Goal: Transaction & Acquisition: Purchase product/service

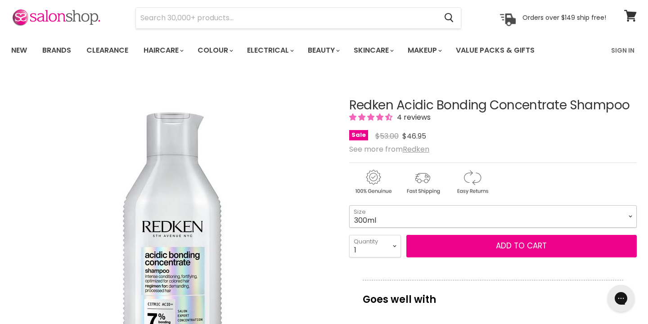
click at [378, 207] on select "300ml 500ml 1Litre" at bounding box center [492, 216] width 287 height 22
click at [349, 205] on select "300ml 500ml 1Litre" at bounding box center [492, 216] width 287 height 22
select select "1Litre"
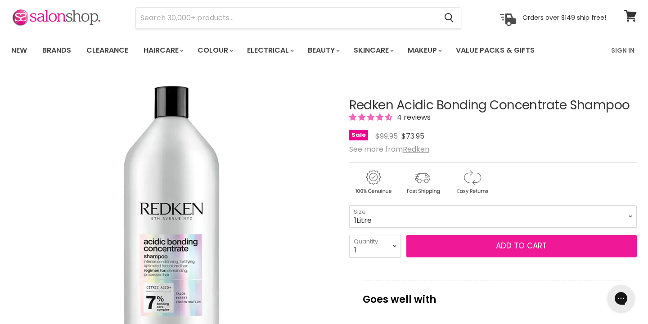
click at [439, 244] on button "Add to cart" at bounding box center [521, 246] width 230 height 22
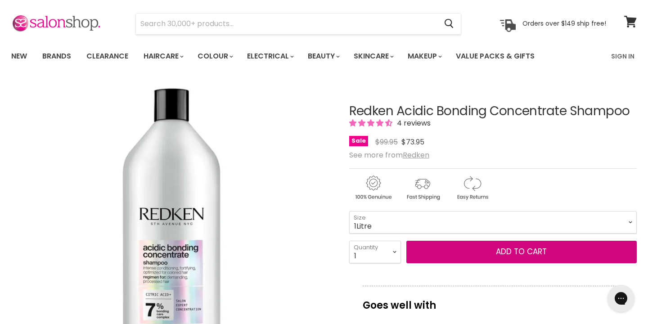
scroll to position [25, 0]
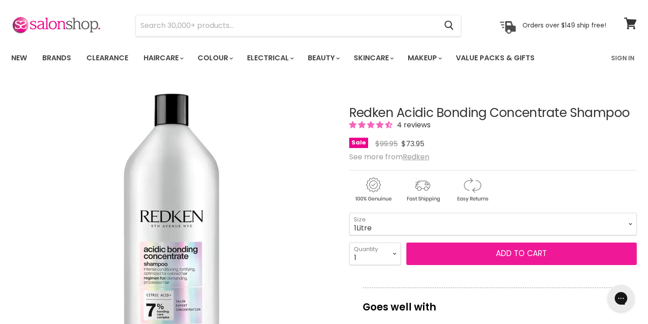
click at [523, 249] on button "Add to cart" at bounding box center [521, 253] width 230 height 22
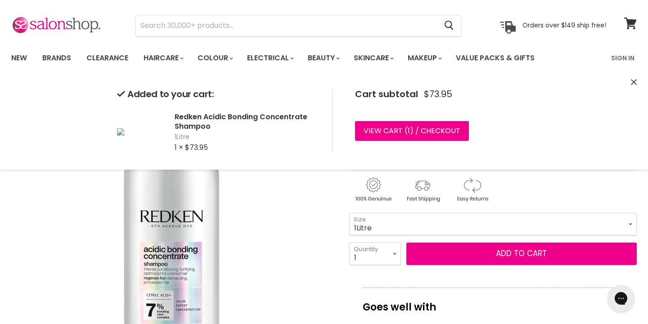
click at [633, 83] on icon "Close" at bounding box center [633, 82] width 6 height 6
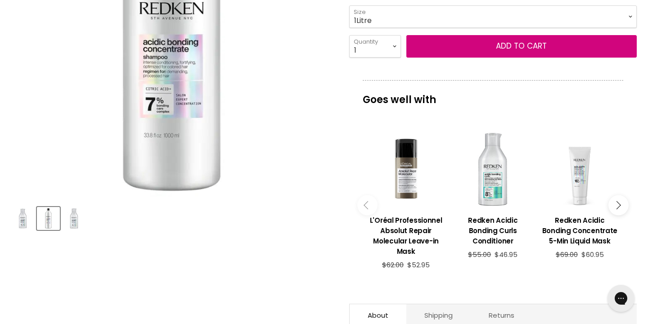
scroll to position [0, 0]
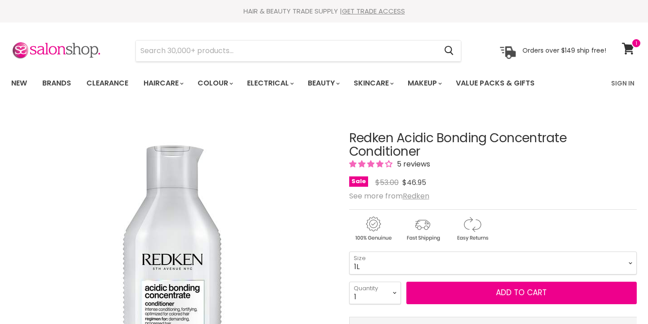
select select "1L"
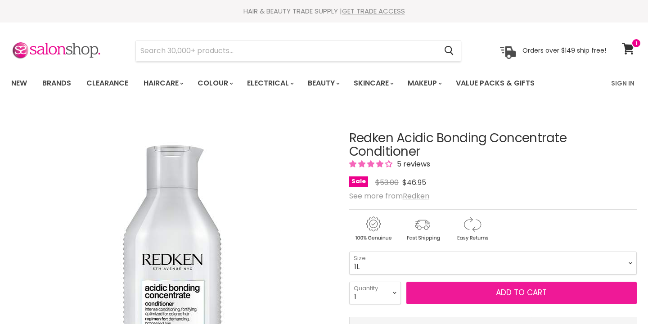
scroll to position [41, 0]
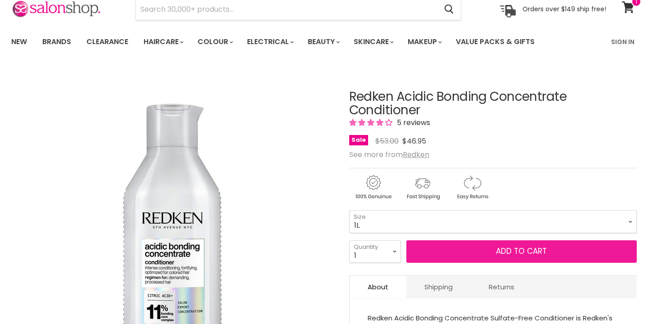
click at [490, 249] on button "Add to cart" at bounding box center [521, 251] width 230 height 22
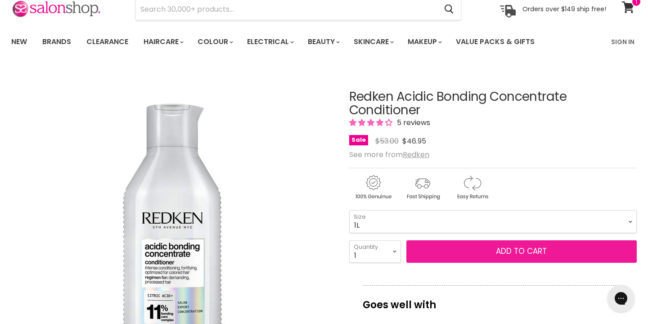
scroll to position [0, 0]
click at [490, 249] on button "Add to cart" at bounding box center [521, 251] width 230 height 22
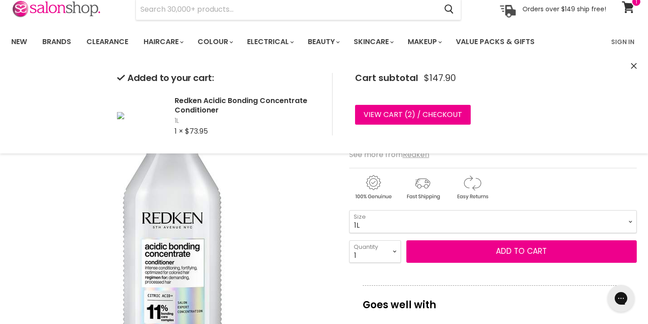
click at [631, 66] on icon "Close" at bounding box center [633, 66] width 6 height 6
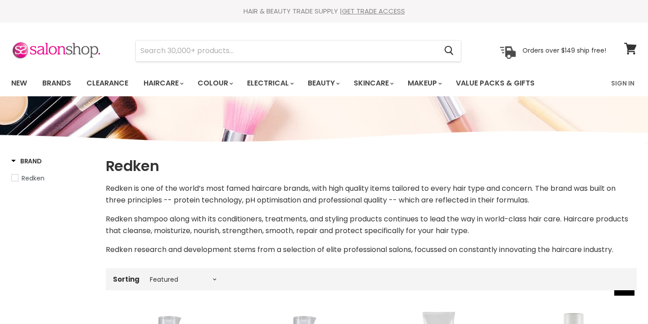
select select "manual"
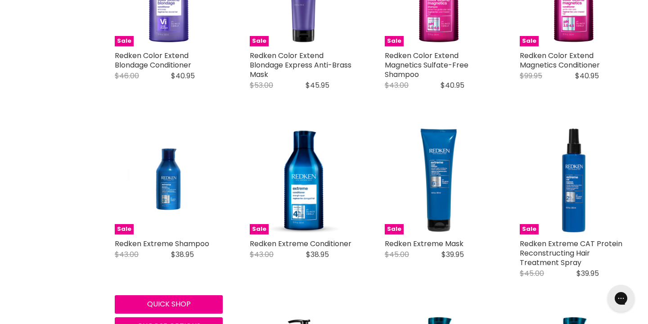
scroll to position [950, 0]
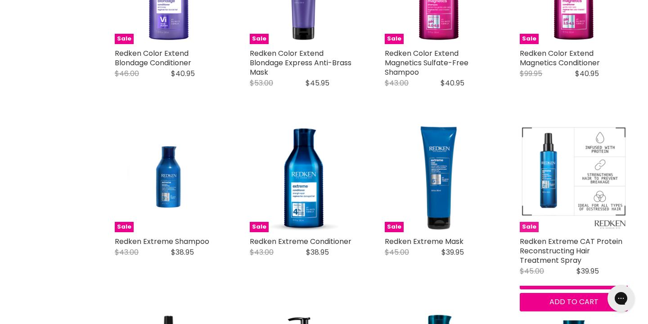
click at [556, 180] on img "Main content" at bounding box center [573, 178] width 108 height 108
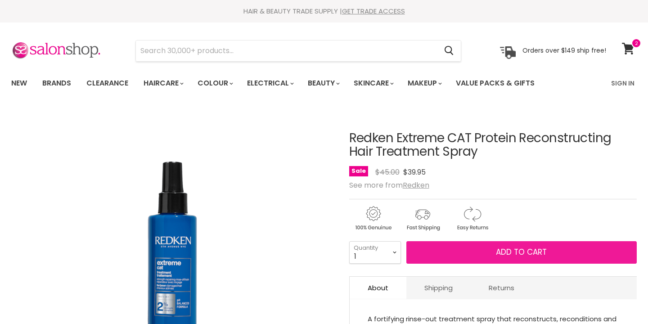
click at [514, 252] on span "Add to cart" at bounding box center [521, 251] width 51 height 11
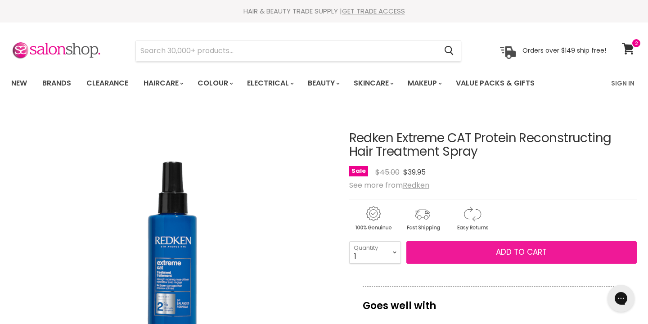
click at [497, 250] on span "Add to cart" at bounding box center [521, 251] width 51 height 11
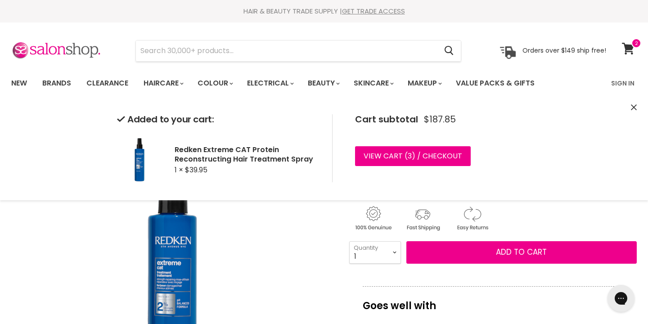
click at [633, 106] on icon "Close" at bounding box center [633, 107] width 6 height 6
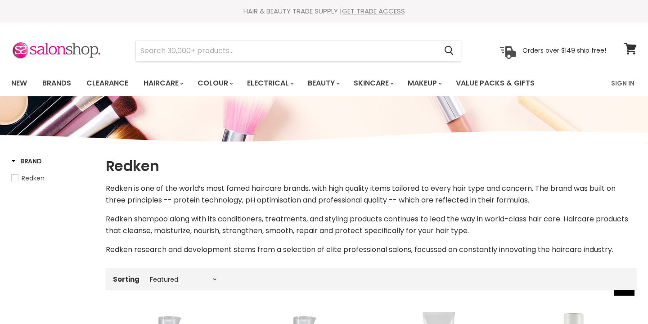
select select "manual"
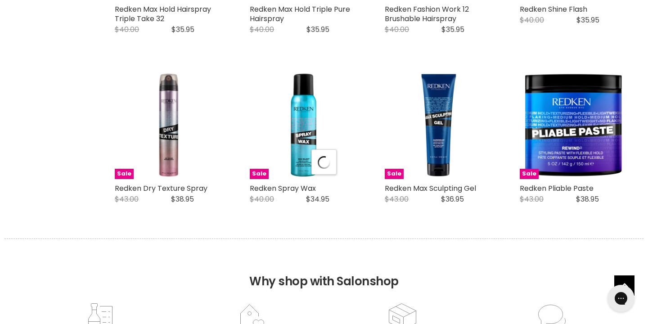
scroll to position [2267, 0]
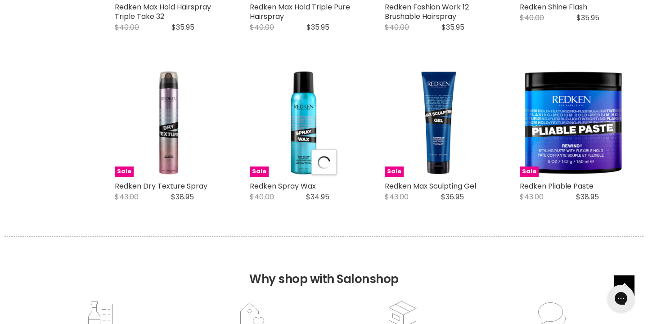
select select "manual"
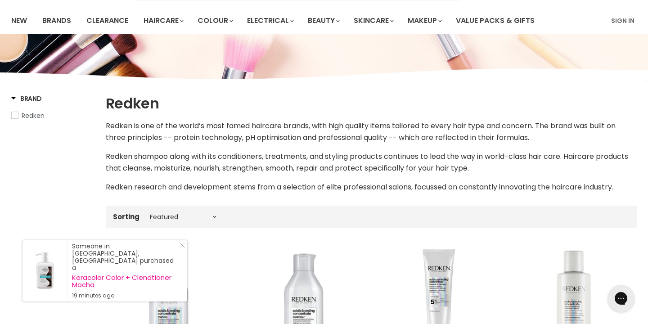
scroll to position [0, 0]
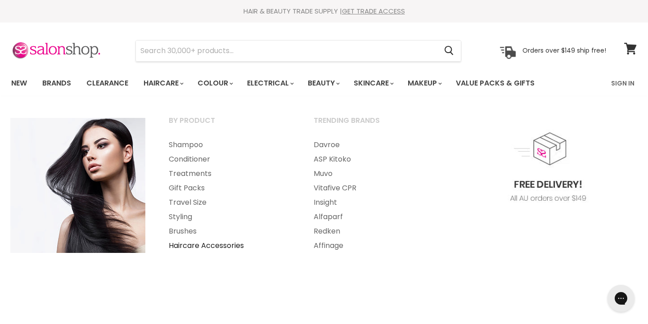
click at [201, 247] on link "Haircare Accessories" at bounding box center [228, 245] width 143 height 14
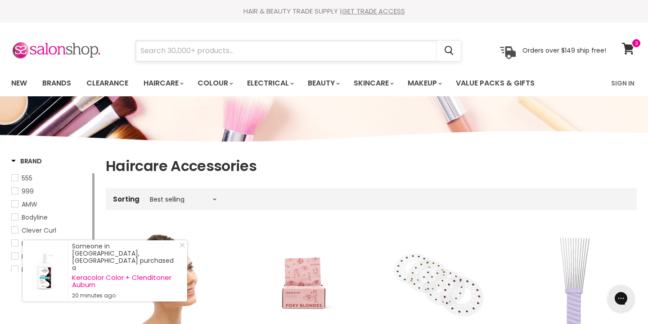
click at [235, 46] on input "Search" at bounding box center [286, 50] width 301 height 21
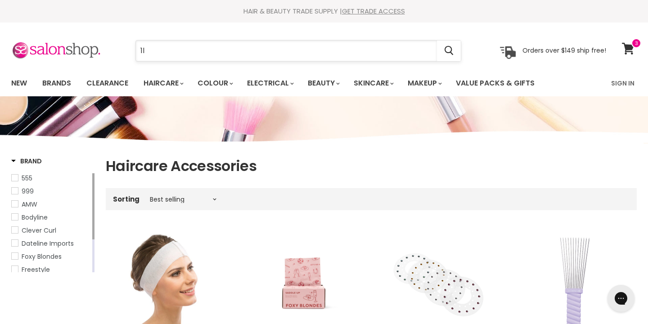
type input "1l"
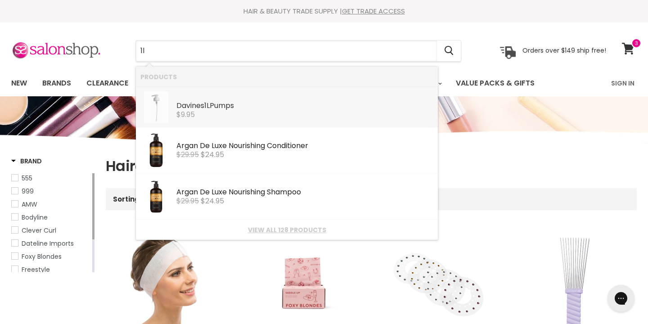
click at [204, 107] on div "Davines 1L Pumps" at bounding box center [304, 106] width 257 height 9
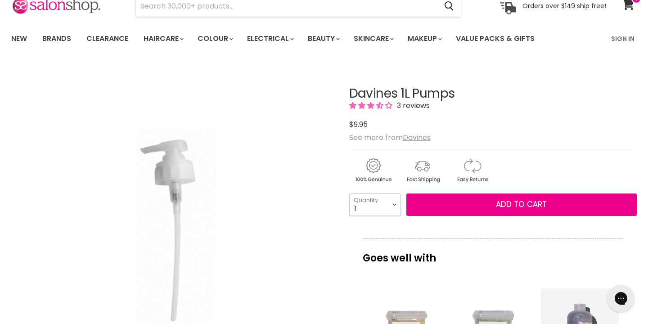
click at [393, 205] on select "1 2 3 4 5 6 7 8 9 10+" at bounding box center [375, 204] width 52 height 22
select select "2"
click at [349, 193] on select "1 2 3 4 5 6 7 8 9 10+" at bounding box center [375, 204] width 52 height 22
type input "2"
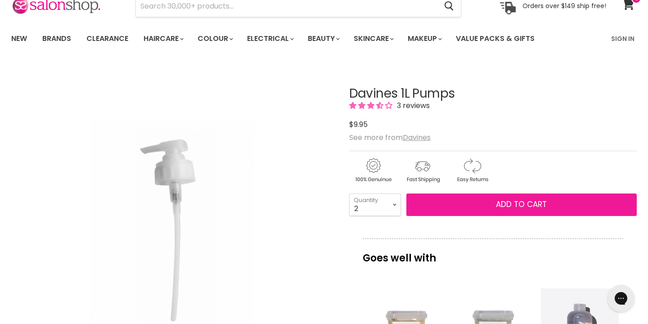
click at [486, 200] on button "Add to cart" at bounding box center [521, 204] width 230 height 22
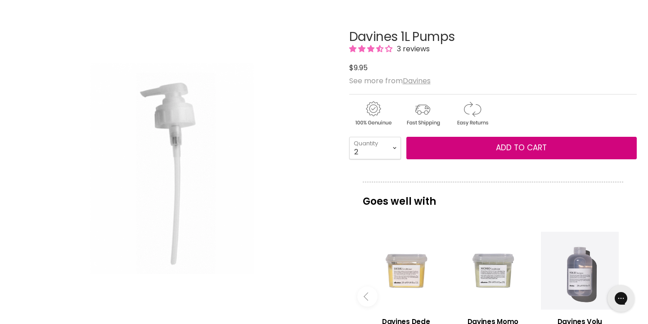
scroll to position [137, 0]
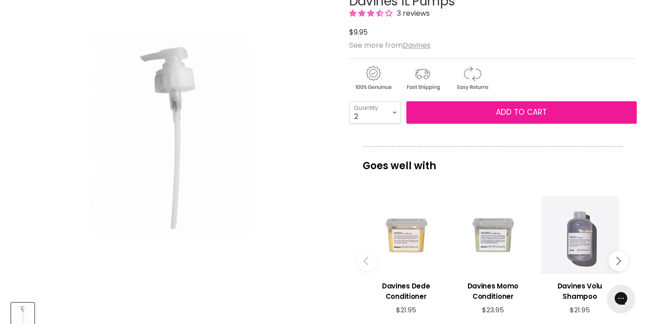
click at [518, 112] on span "Add to cart" at bounding box center [521, 112] width 51 height 11
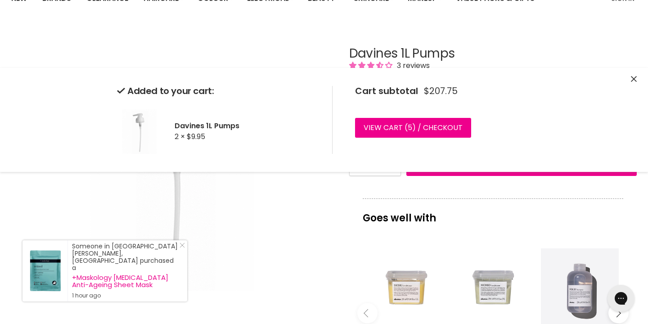
scroll to position [0, 0]
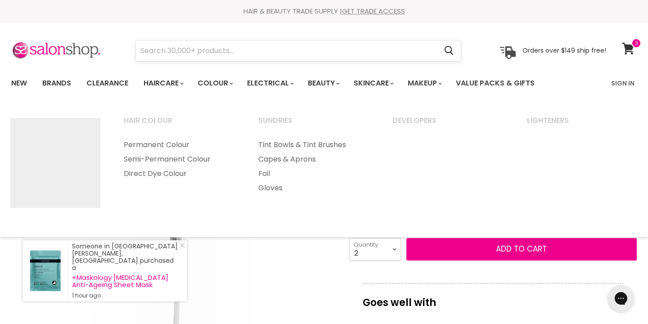
click at [223, 49] on input "Search" at bounding box center [286, 50] width 301 height 21
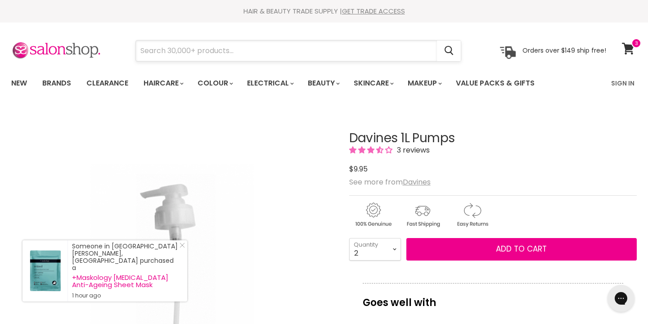
click at [223, 49] on input "Search" at bounding box center [286, 50] width 301 height 21
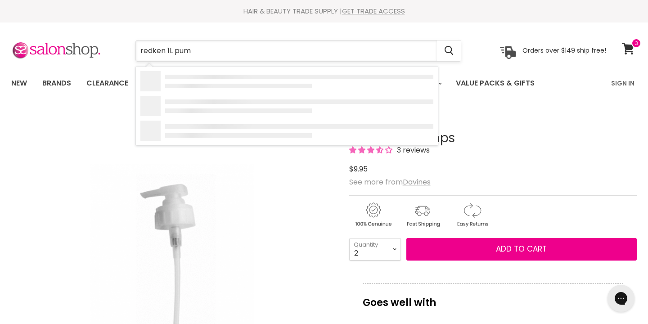
type input "redken 1L pump"
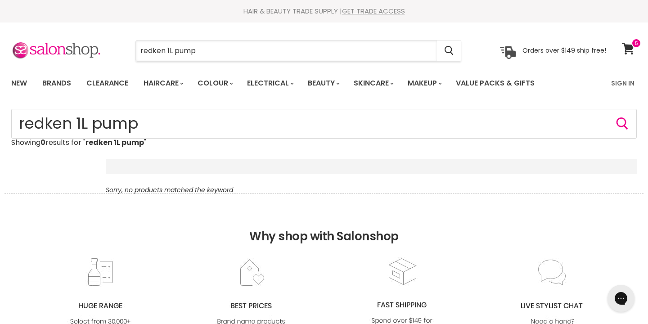
drag, startPoint x: 208, startPoint y: 54, endPoint x: 128, endPoint y: 49, distance: 80.2
click at [128, 49] on div "redken 1L pump Cancel" at bounding box center [297, 50] width 371 height 21
